Goal: Information Seeking & Learning: Learn about a topic

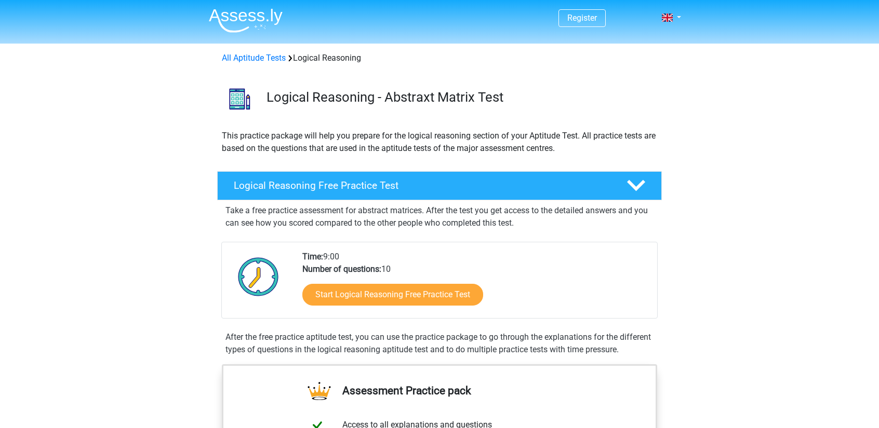
scroll to position [63, 0]
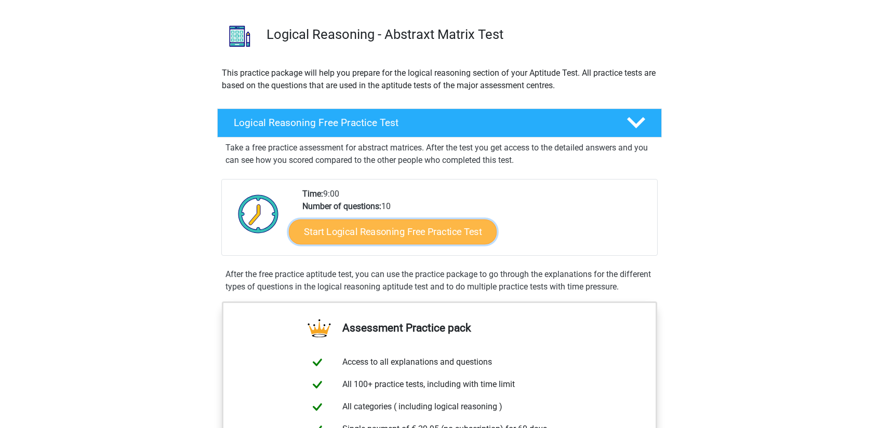
click at [421, 231] on link "Start Logical Reasoning Free Practice Test" at bounding box center [393, 231] width 208 height 25
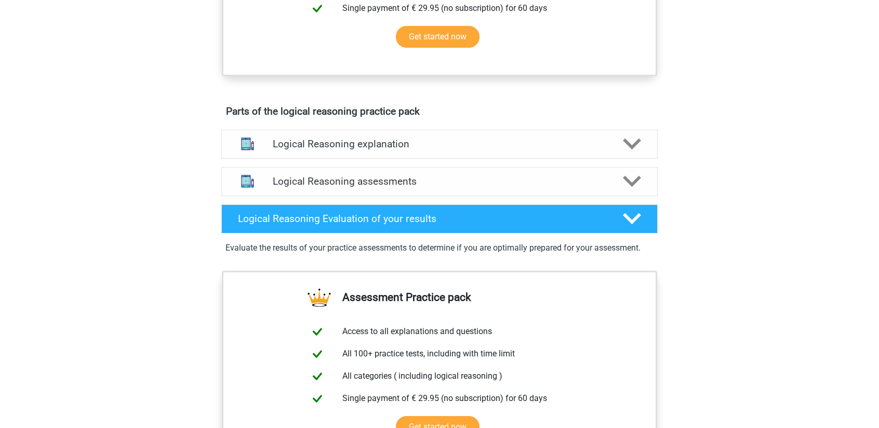
scroll to position [483, 0]
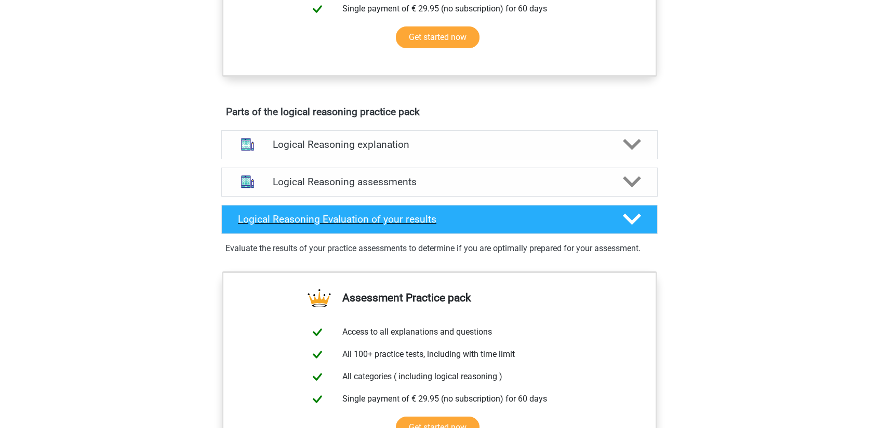
click at [624, 228] on icon at bounding box center [632, 219] width 18 height 18
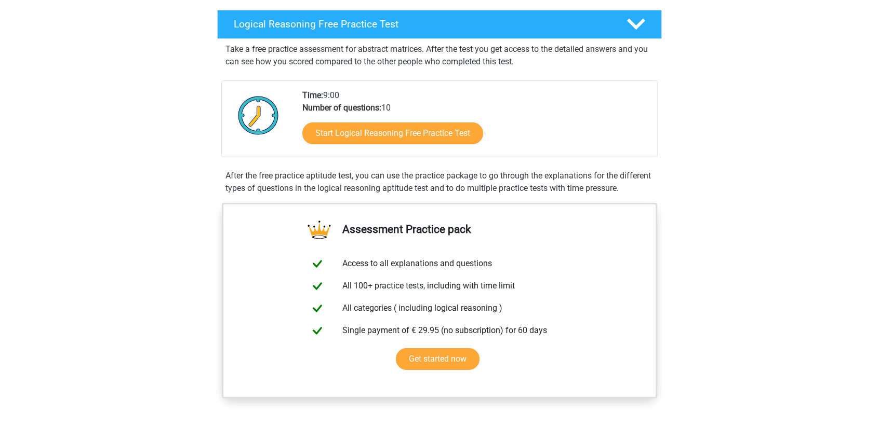
scroll to position [0, 0]
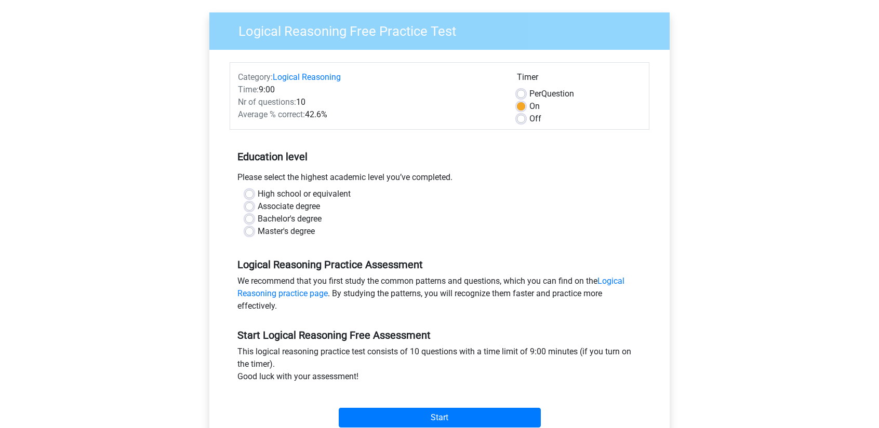
scroll to position [177, 0]
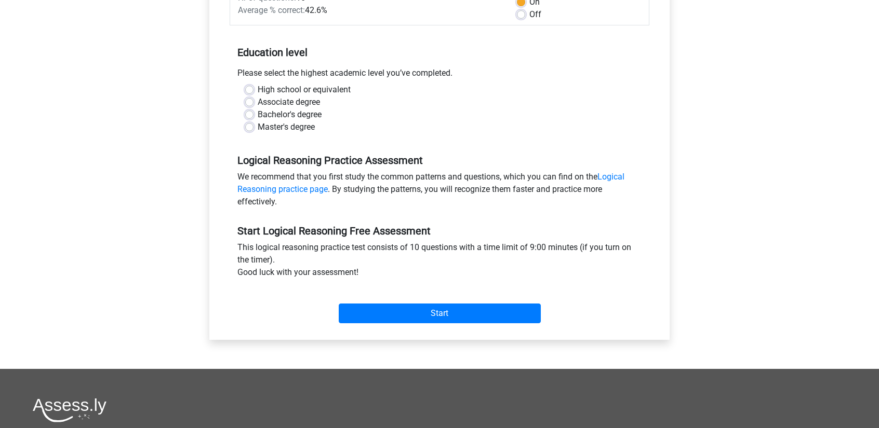
click at [285, 129] on label "Master's degree" at bounding box center [286, 127] width 57 height 12
click at [253, 129] on input "Master's degree" at bounding box center [249, 126] width 8 height 10
radio input "true"
click at [286, 115] on label "Bachelor's degree" at bounding box center [290, 115] width 64 height 12
click at [253, 115] on input "Bachelor's degree" at bounding box center [249, 114] width 8 height 10
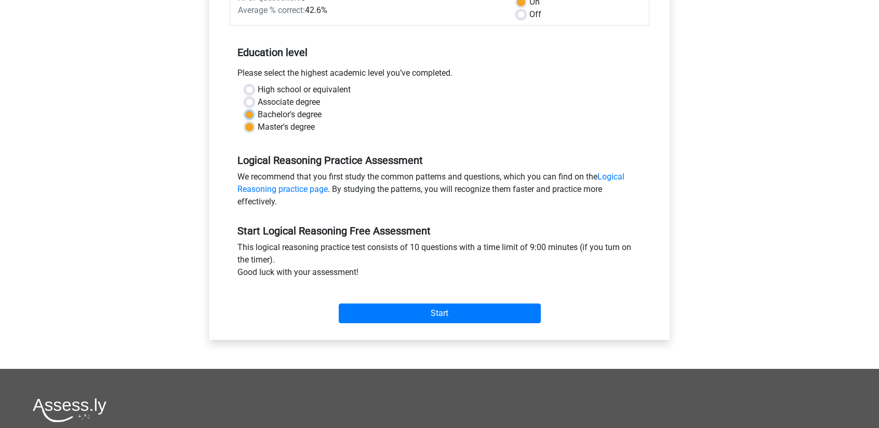
radio input "true"
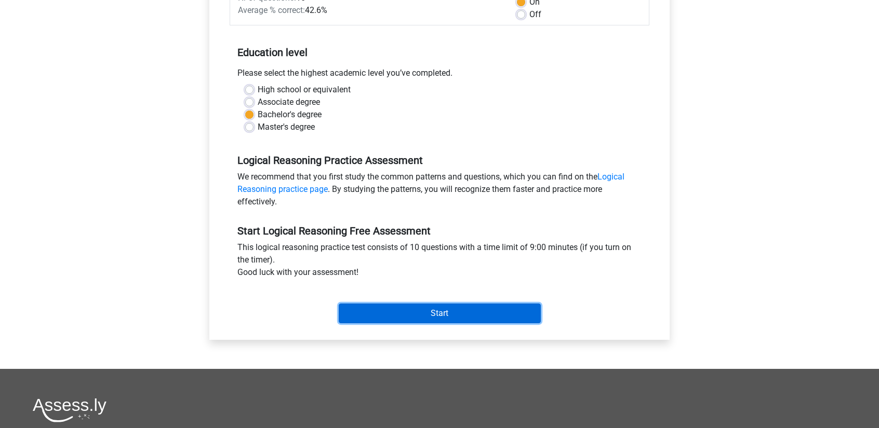
click at [441, 320] on input "Start" at bounding box center [440, 314] width 202 height 20
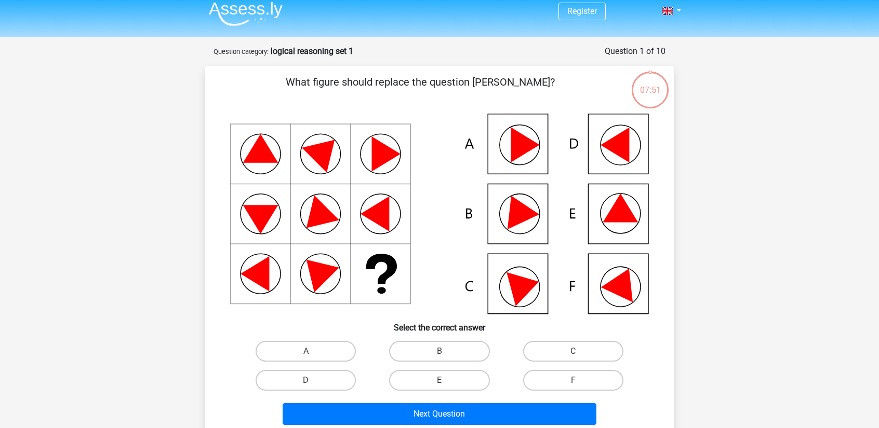
scroll to position [6, 0]
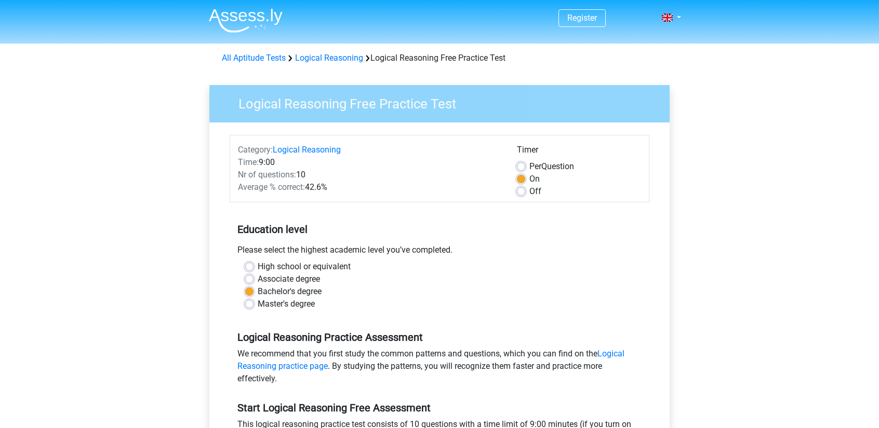
scroll to position [177, 0]
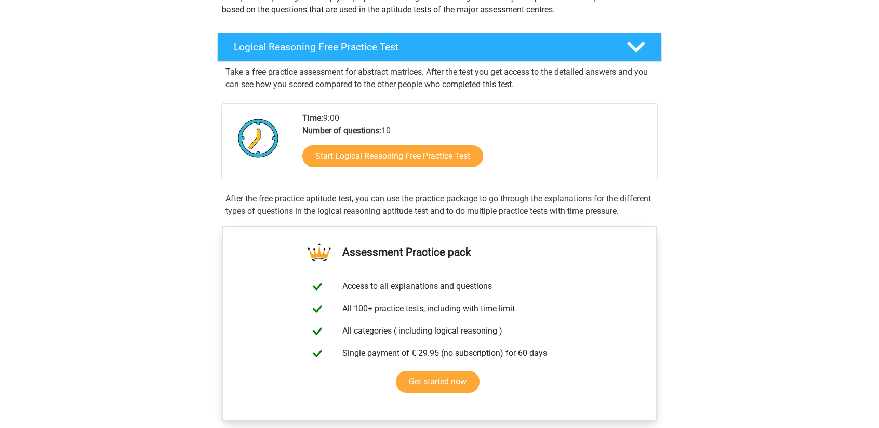
scroll to position [139, 0]
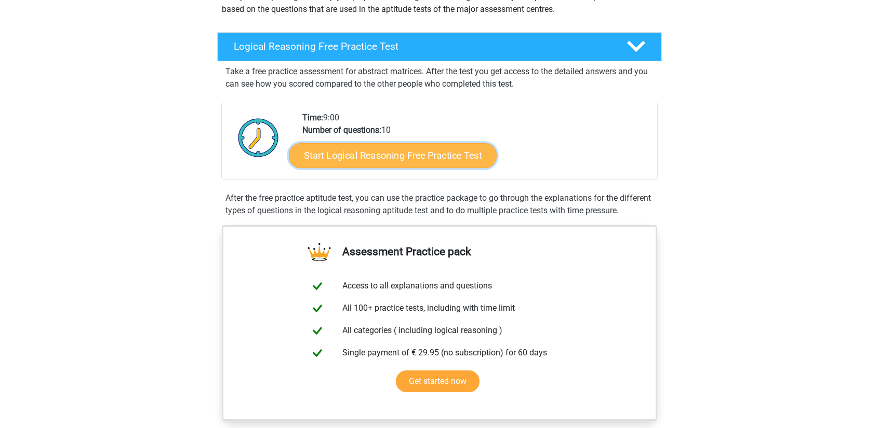
click at [411, 155] on link "Start Logical Reasoning Free Practice Test" at bounding box center [393, 155] width 208 height 25
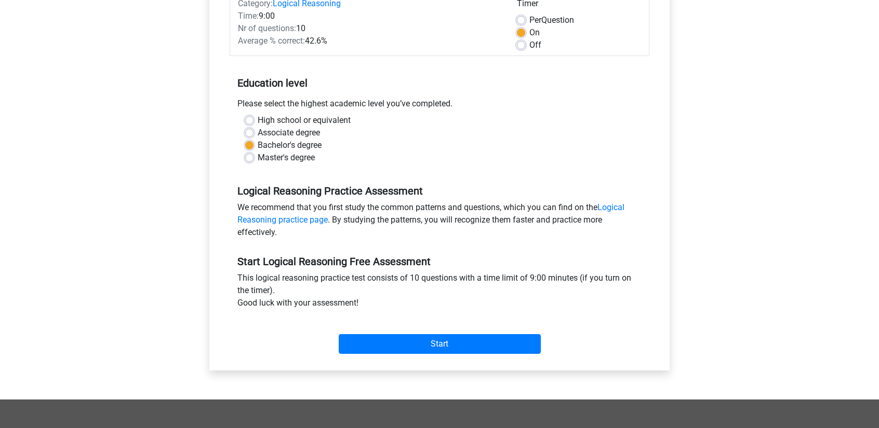
scroll to position [147, 0]
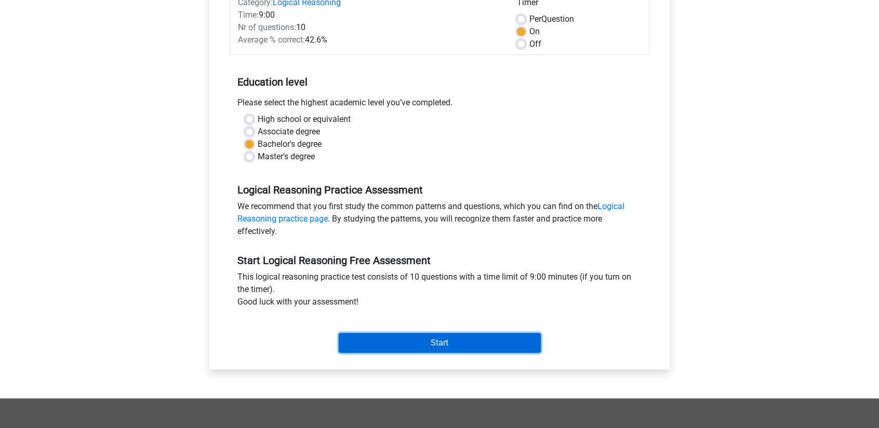
click at [430, 338] on input "Start" at bounding box center [440, 343] width 202 height 20
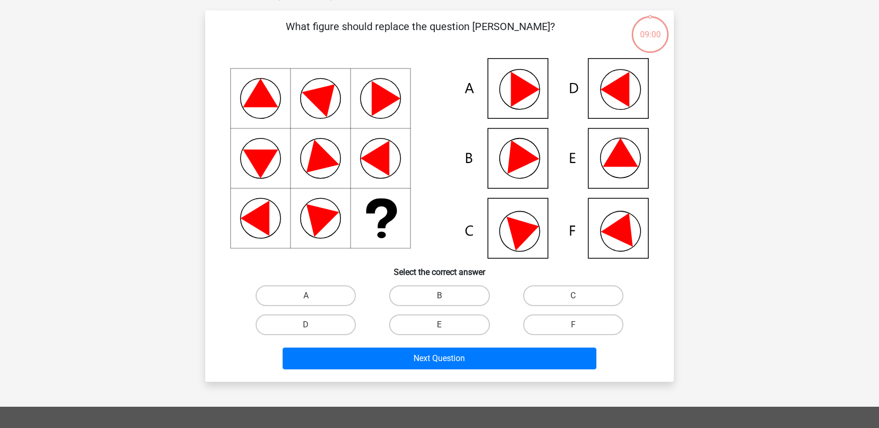
scroll to position [62, 0]
click at [449, 297] on label "B" at bounding box center [439, 296] width 100 height 21
click at [446, 297] on input "B" at bounding box center [442, 300] width 7 height 7
radio input "true"
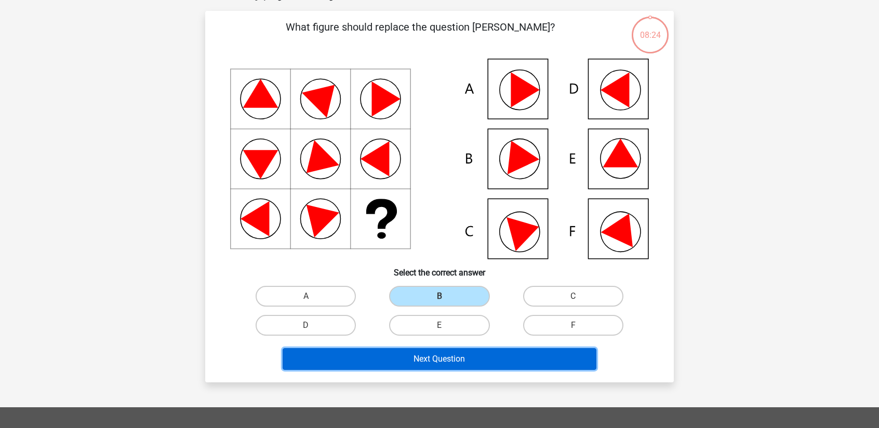
click at [438, 360] on button "Next Question" at bounding box center [439, 359] width 314 height 22
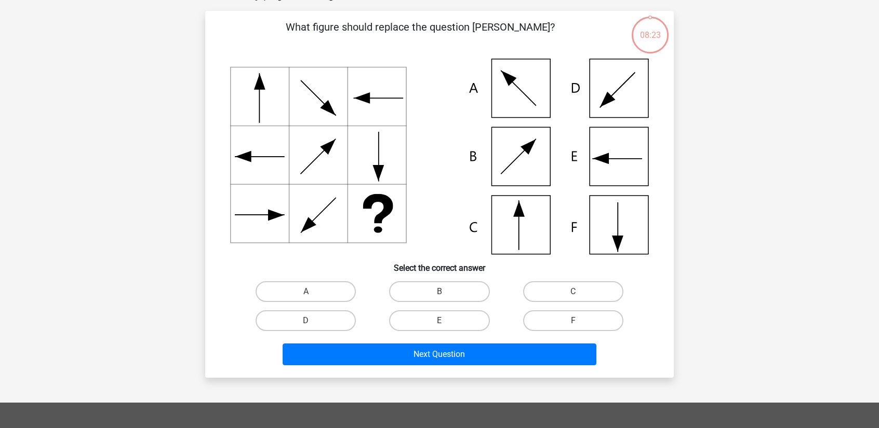
scroll to position [52, 0]
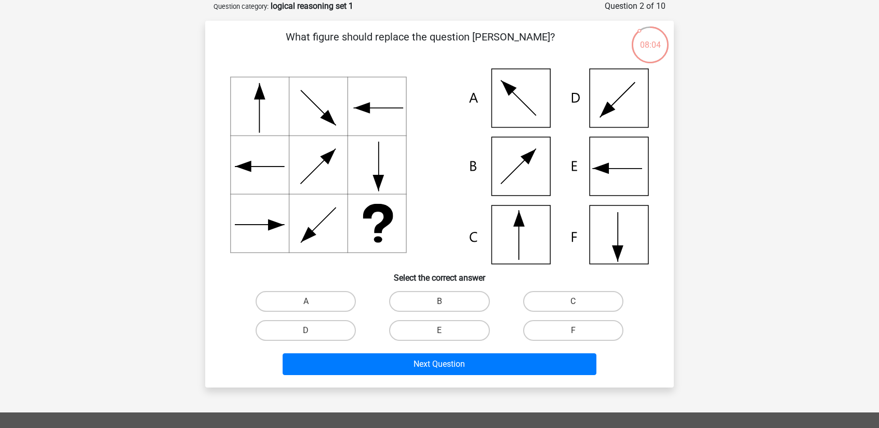
click at [514, 232] on icon at bounding box center [439, 167] width 419 height 196
click at [557, 303] on label "C" at bounding box center [573, 301] width 100 height 21
click at [573, 303] on input "C" at bounding box center [576, 305] width 7 height 7
radio input "true"
